Goal: Task Accomplishment & Management: Use online tool/utility

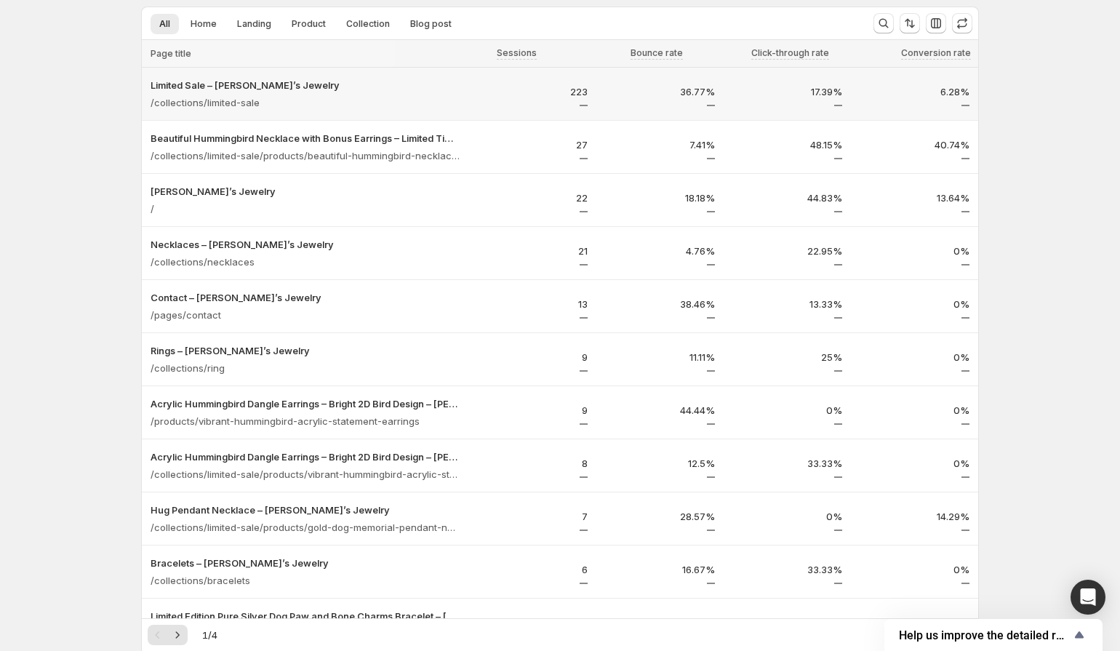
scroll to position [73, 0]
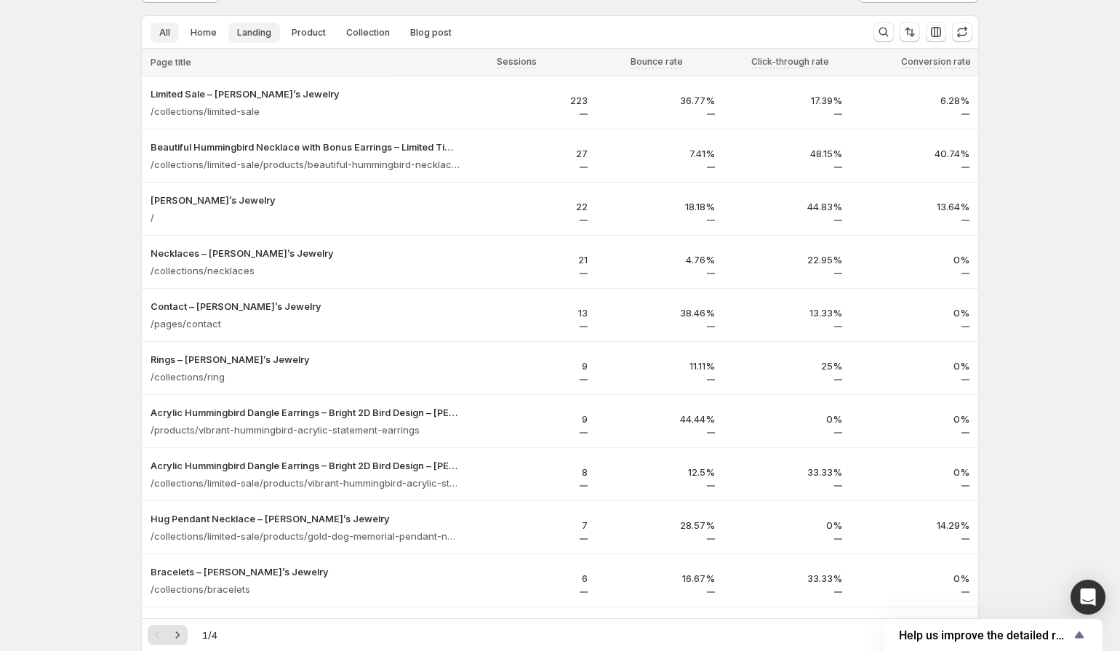
click at [251, 36] on span "Landing" at bounding box center [254, 33] width 34 height 12
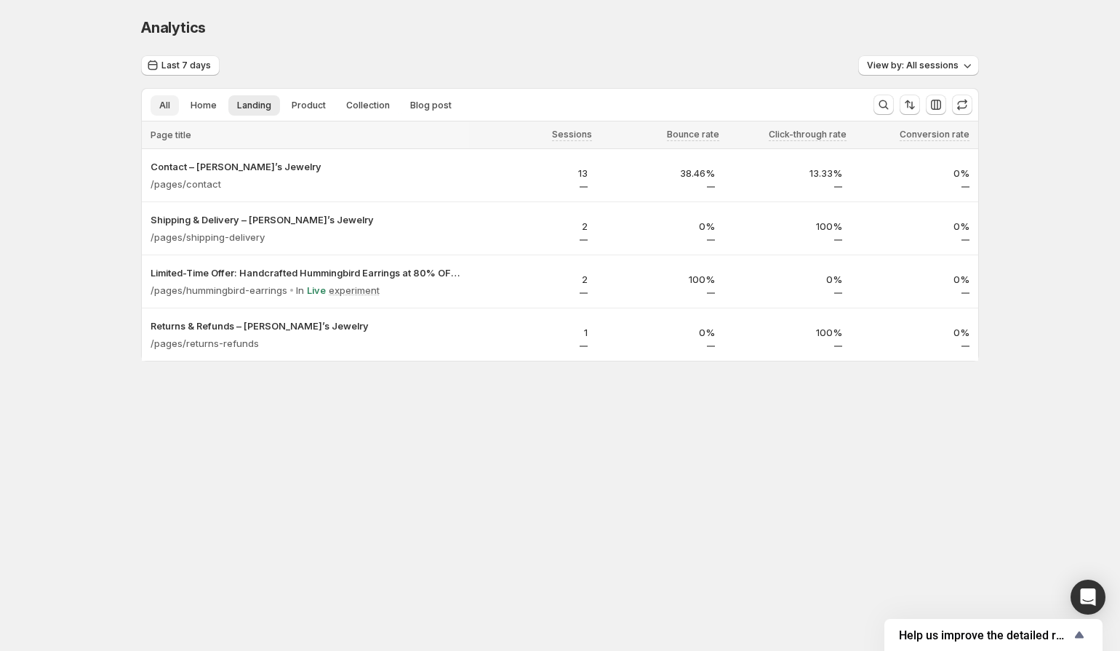
click at [166, 113] on button "All" at bounding box center [164, 105] width 28 height 20
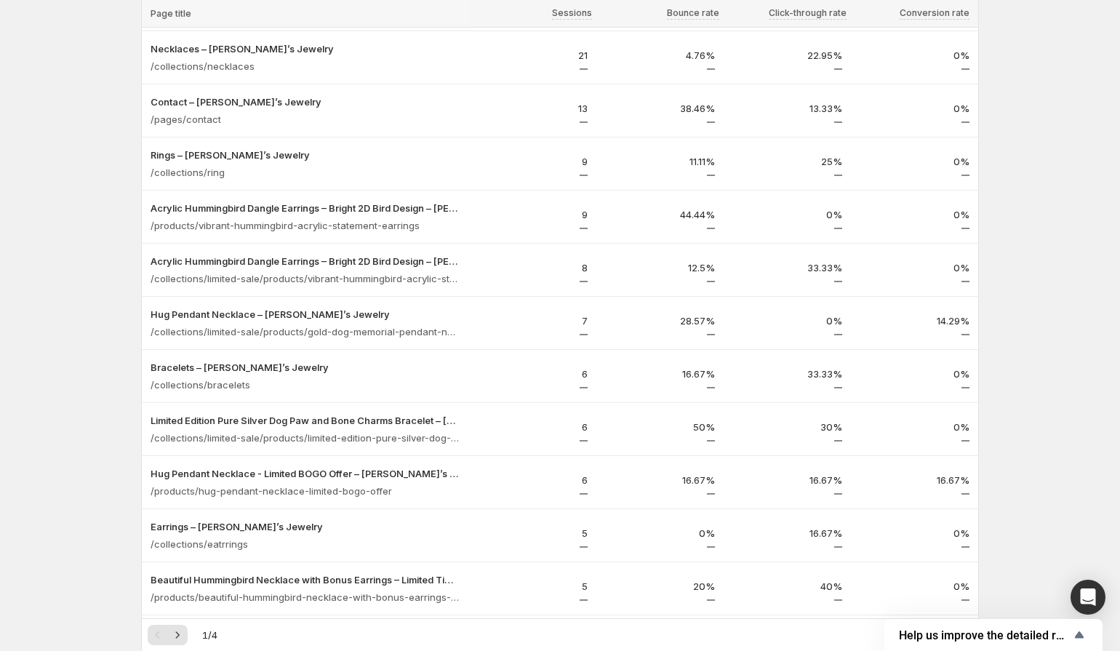
scroll to position [283, 0]
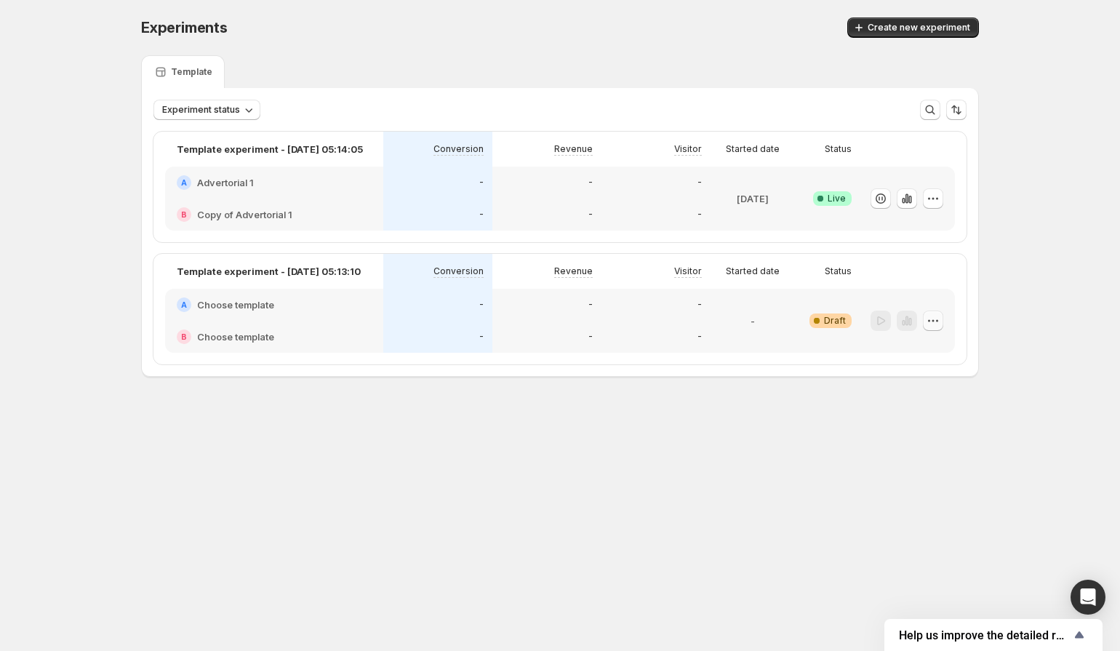
click at [933, 318] on icon "button" at bounding box center [933, 320] width 15 height 15
click at [829, 317] on span "Draft" at bounding box center [835, 321] width 22 height 12
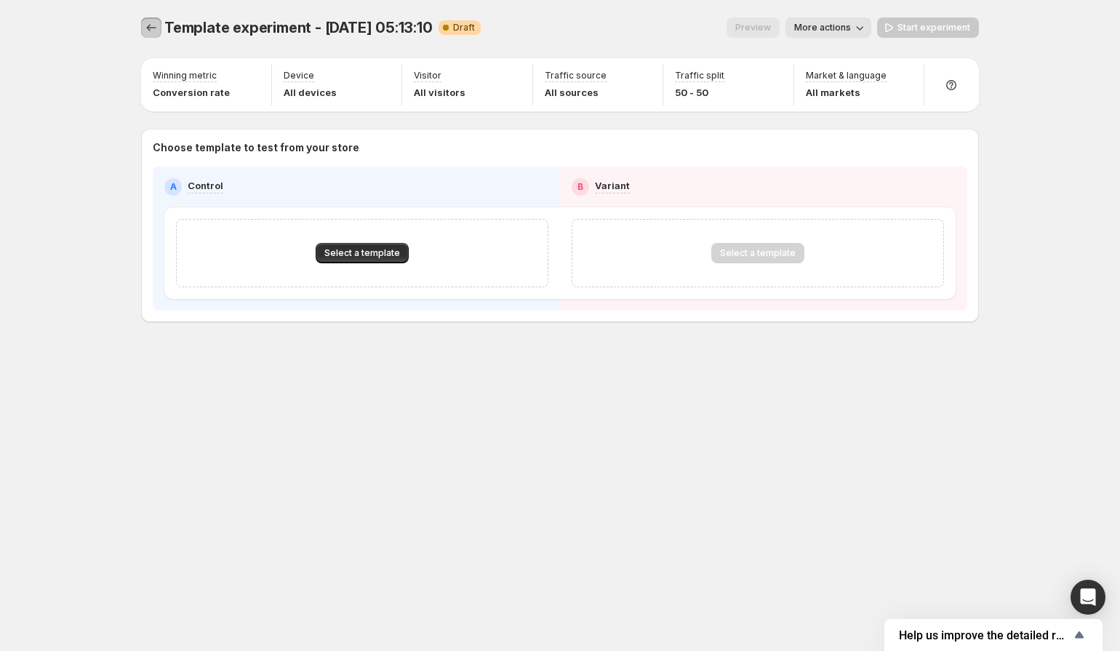
click at [153, 28] on icon "Experiments" at bounding box center [151, 27] width 15 height 15
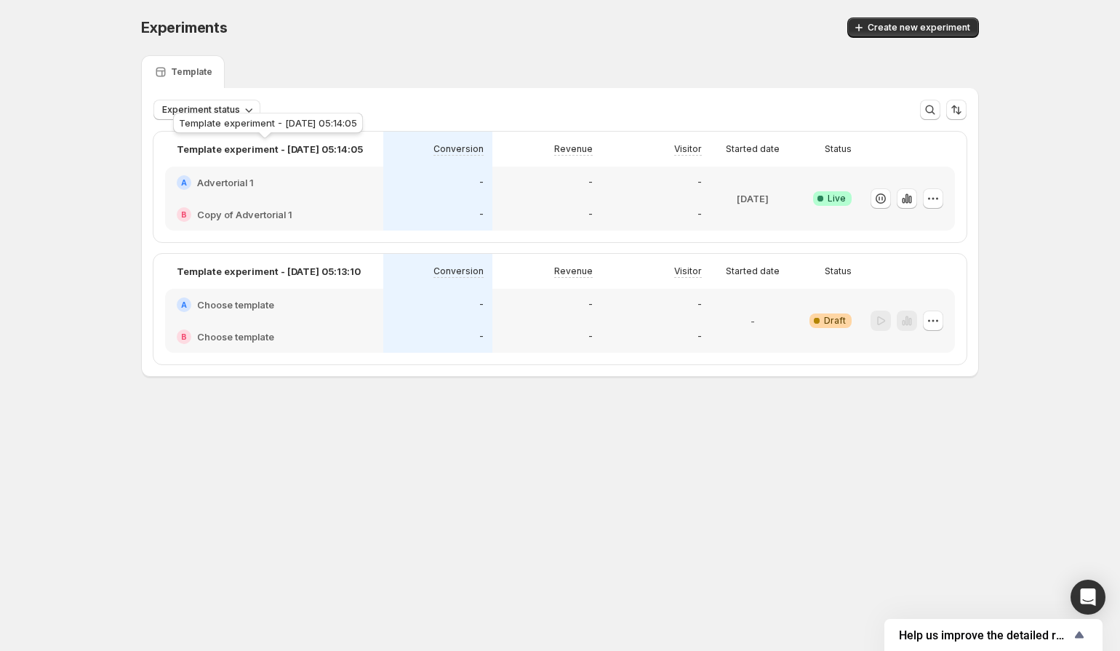
click at [318, 148] on p "Template experiment - [DATE] 05:14:05" at bounding box center [270, 149] width 186 height 15
click at [267, 212] on h2 "Copy of Advertorial 1" at bounding box center [244, 214] width 95 height 15
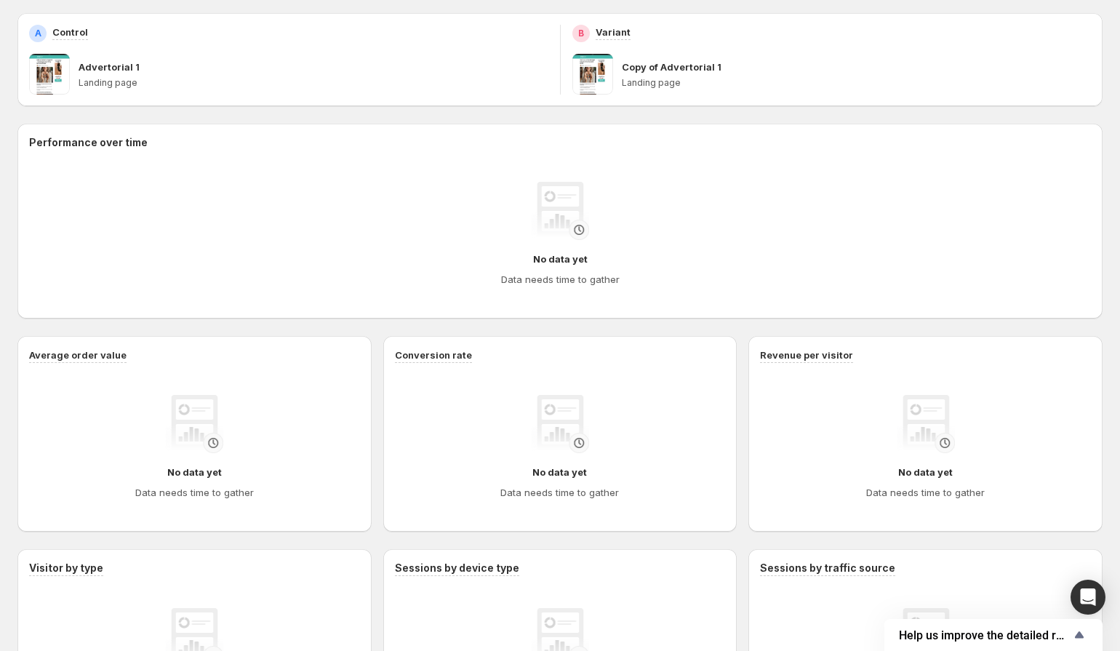
scroll to position [316, 0]
